Goal: Learn about a topic

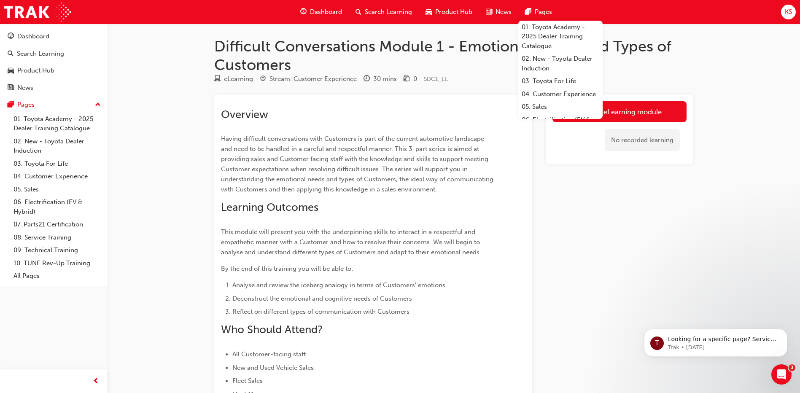
click at [574, 245] on div "Launch eLearning module No recorded learning" at bounding box center [620, 276] width 148 height 365
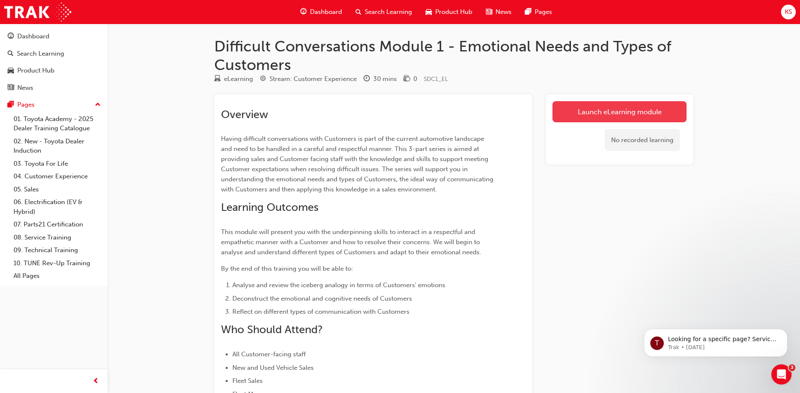
click at [589, 119] on link "Launch eLearning module" at bounding box center [620, 111] width 134 height 21
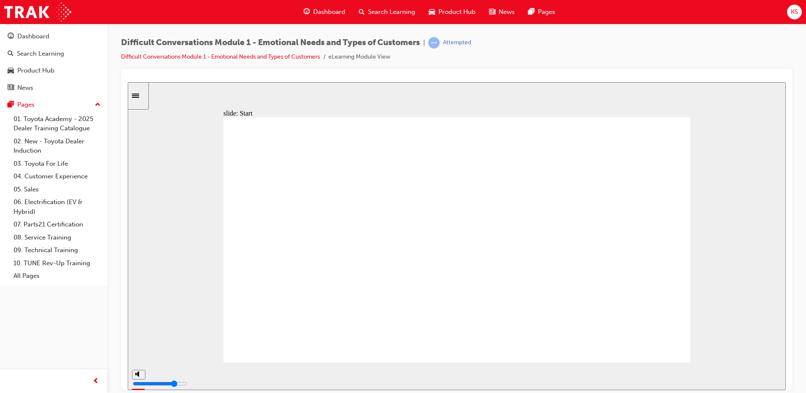
click at [143, 377] on div "play/pause" at bounding box center [142, 376] width 14 height 14
type input "5300"
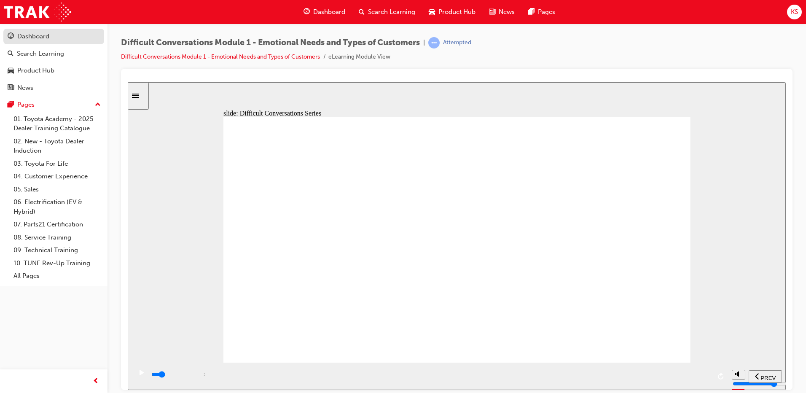
click at [26, 38] on div "Dashboard" at bounding box center [33, 37] width 32 height 10
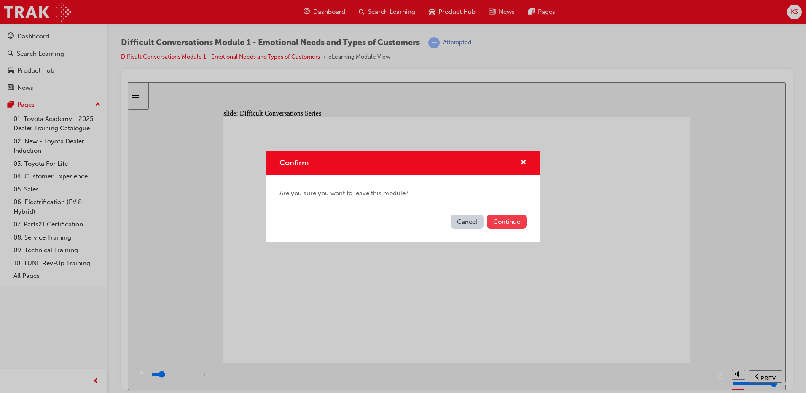
click at [518, 224] on button "Continue" at bounding box center [507, 222] width 40 height 14
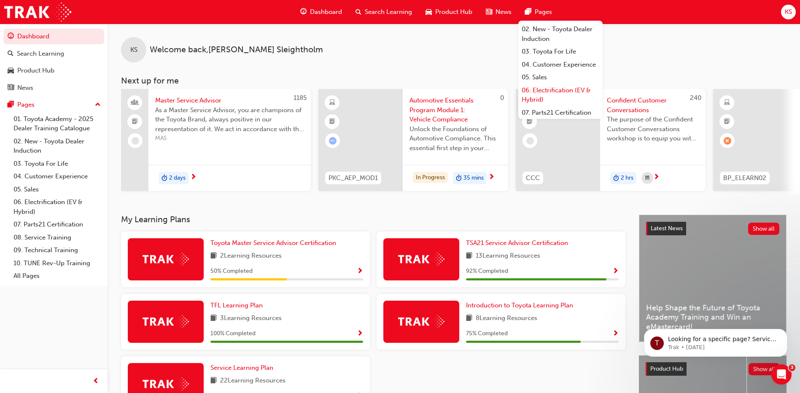
scroll to position [42, 0]
click at [562, 59] on link "04. Customer Experience" at bounding box center [560, 52] width 84 height 13
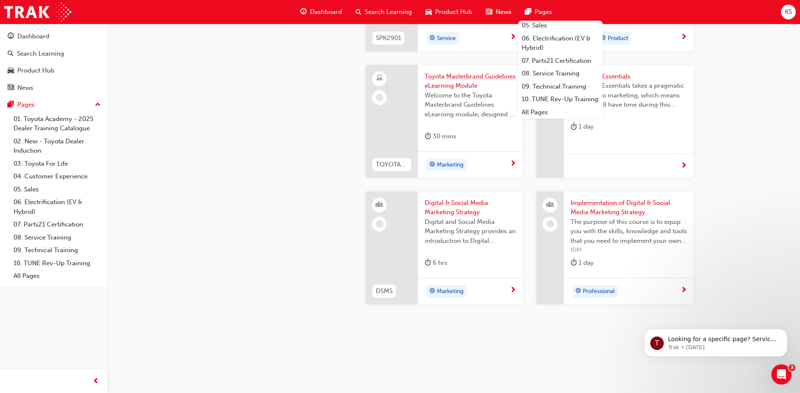
scroll to position [84, 0]
click at [555, 78] on link "08. Service Training" at bounding box center [560, 73] width 84 height 13
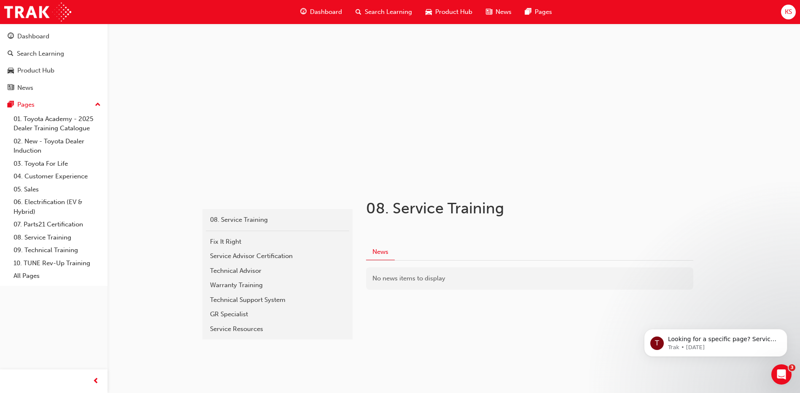
scroll to position [11, 0]
click at [249, 238] on div "Fix It Right" at bounding box center [277, 241] width 135 height 10
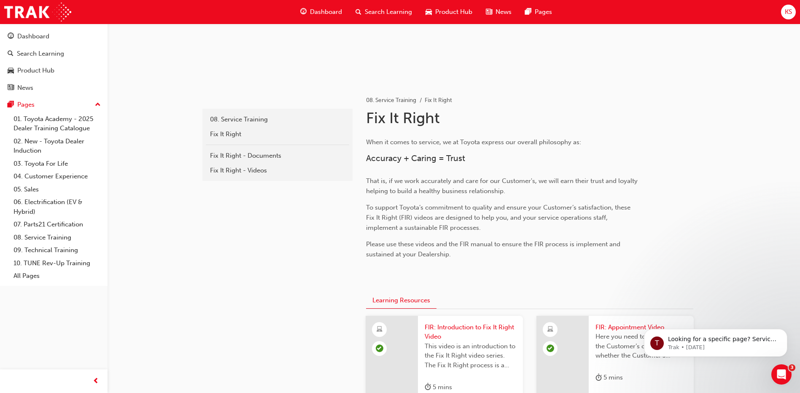
scroll to position [127, 0]
